Goal: Navigation & Orientation: Find specific page/section

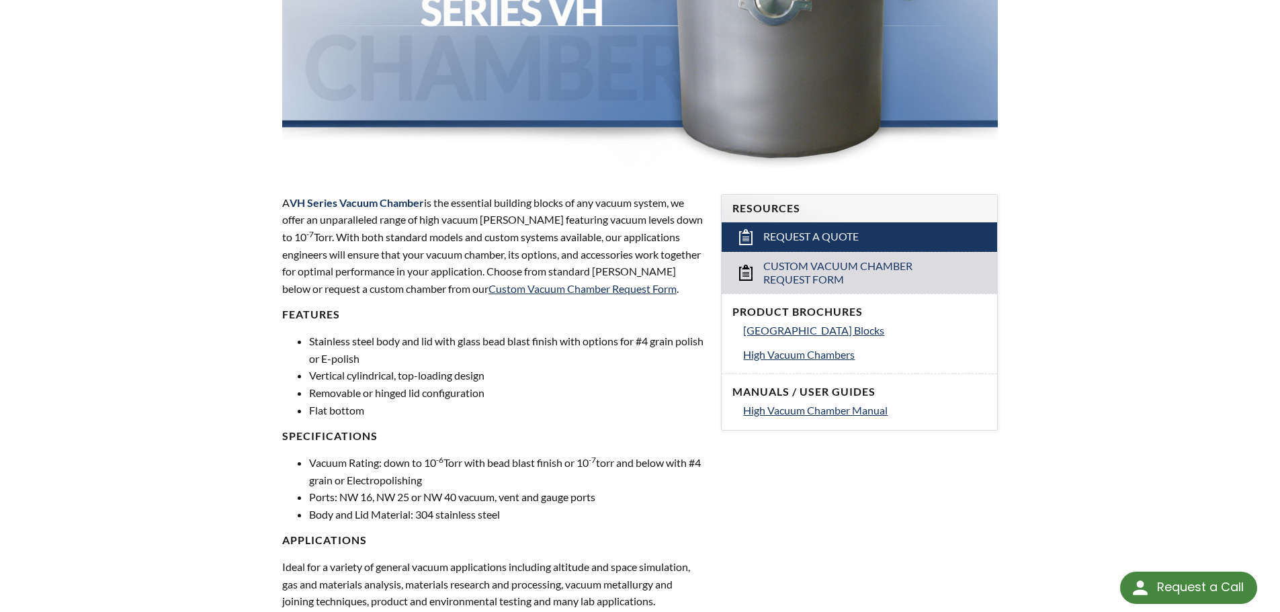
scroll to position [269, 0]
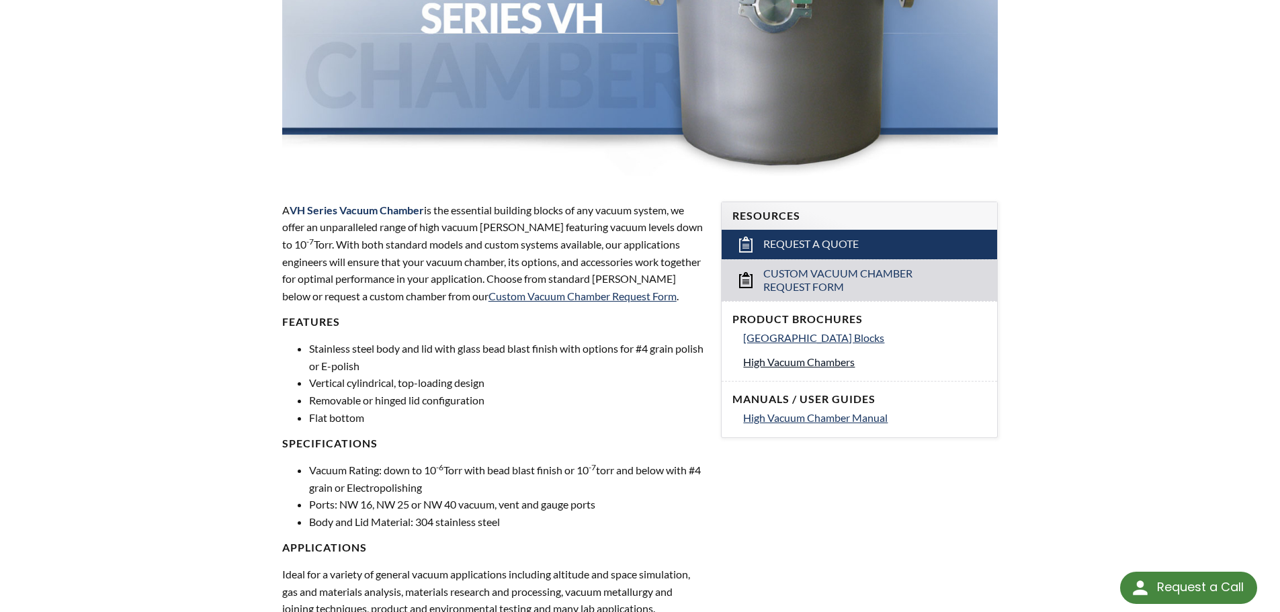
click at [785, 361] on span "High Vacuum Chambers" at bounding box center [799, 361] width 112 height 13
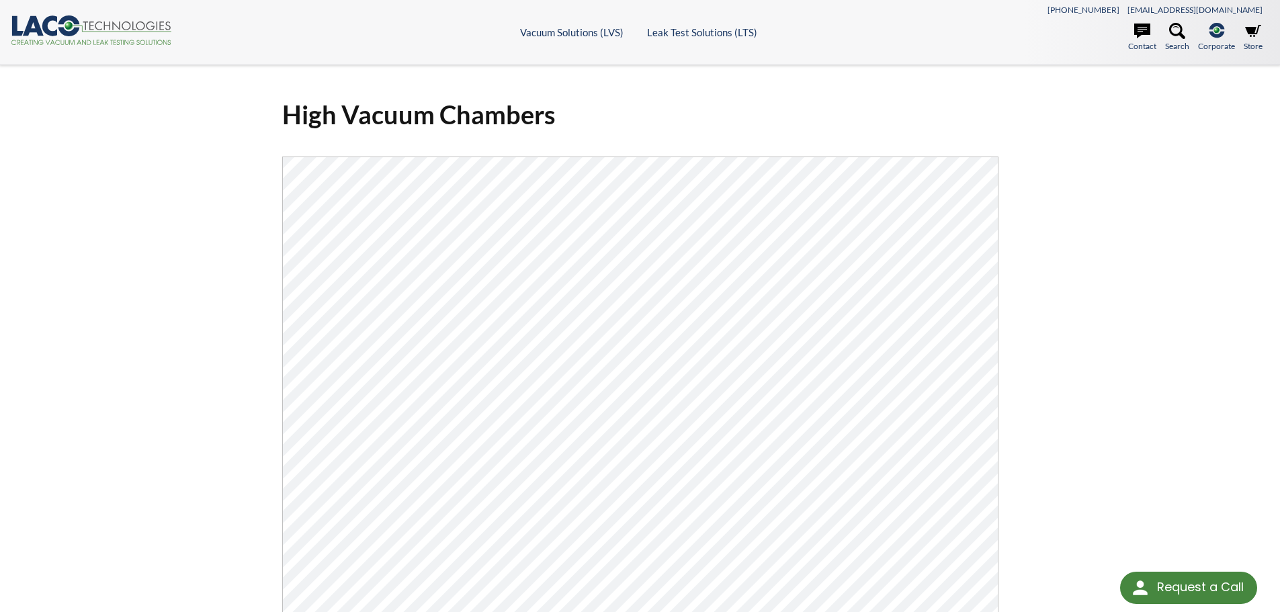
click at [62, 22] on icon at bounding box center [68, 25] width 21 height 21
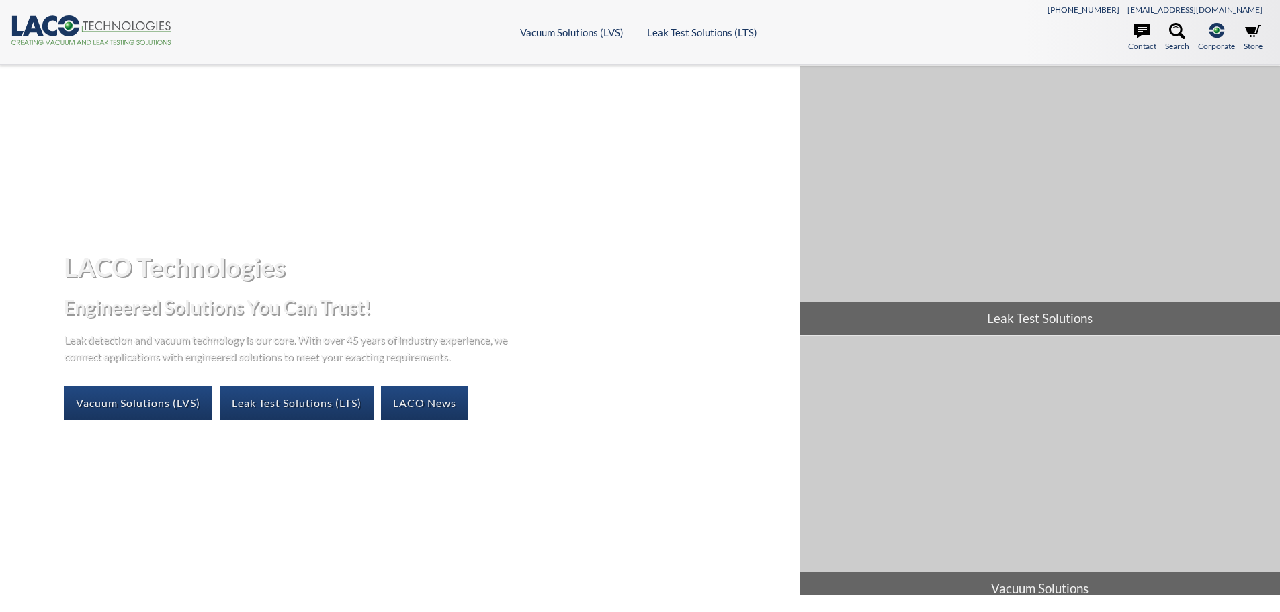
select select "Language Translate Widget"
